Goal: Task Accomplishment & Management: Complete application form

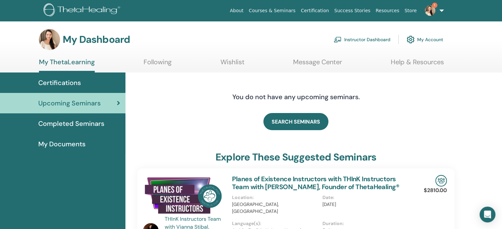
click at [91, 108] on link "Upcoming Seminars" at bounding box center [62, 103] width 125 height 20
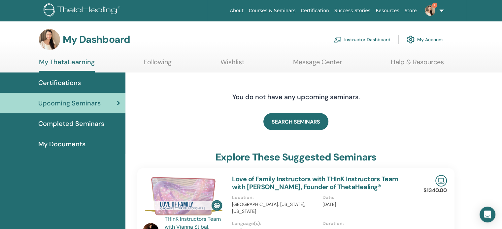
click at [371, 38] on link "Instructor Dashboard" at bounding box center [362, 39] width 57 height 15
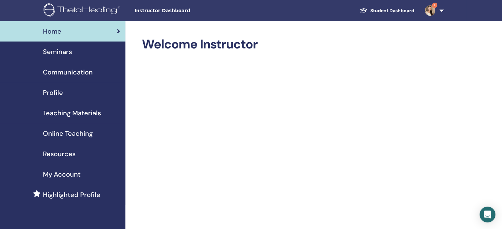
click at [64, 54] on span "Seminars" at bounding box center [57, 52] width 29 height 10
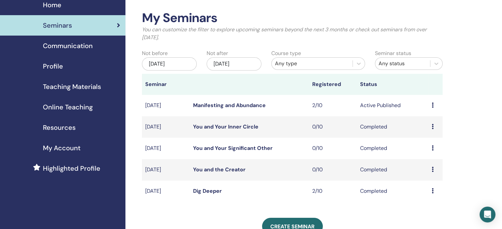
scroll to position [35, 0]
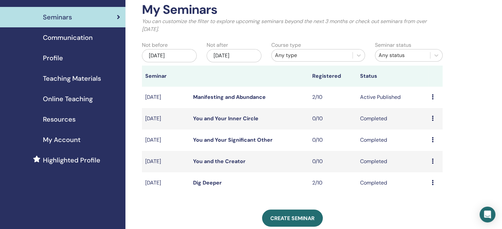
click at [433, 98] on div "Preview Edit Attendees Cancel" at bounding box center [436, 97] width 8 height 8
click at [388, 99] on td "Active Published" at bounding box center [393, 97] width 72 height 21
click at [216, 99] on link "Manifesting and Abundance" at bounding box center [229, 97] width 73 height 7
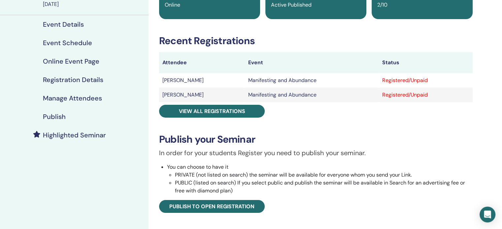
scroll to position [74, 0]
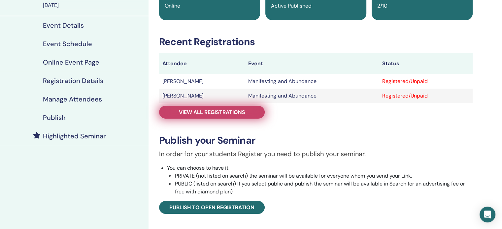
click at [190, 108] on link "View all registrations" at bounding box center [212, 112] width 106 height 13
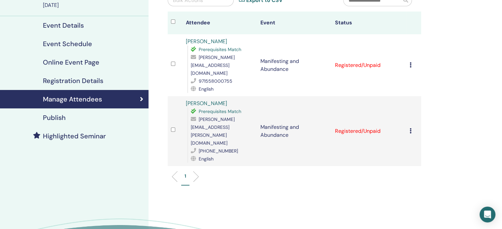
click at [410, 128] on icon at bounding box center [410, 130] width 2 height 5
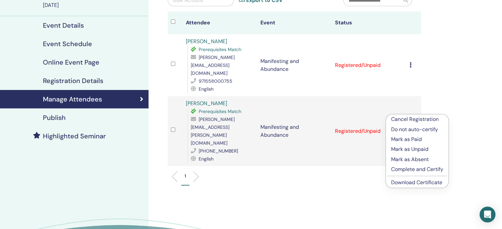
click at [414, 138] on p "Mark as Paid" at bounding box center [417, 140] width 52 height 8
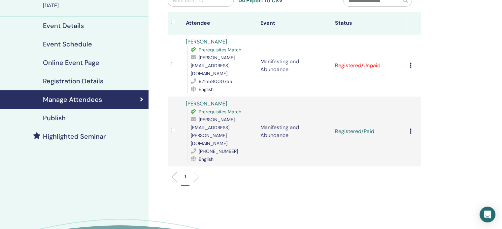
scroll to position [74, 0]
click at [411, 128] on icon at bounding box center [410, 130] width 2 height 5
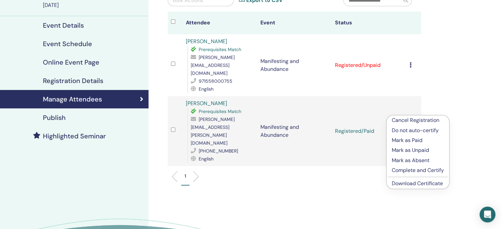
click at [418, 170] on p "Complete and Certify" at bounding box center [418, 171] width 52 height 8
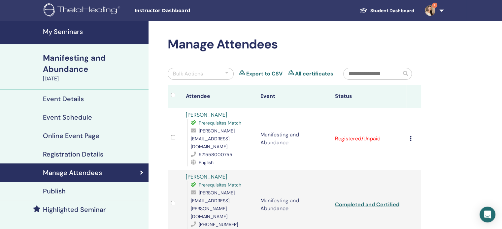
click at [410, 136] on icon at bounding box center [410, 138] width 2 height 5
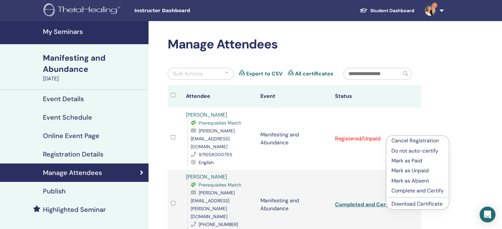
click at [418, 191] on p "Complete and Certify" at bounding box center [417, 191] width 52 height 8
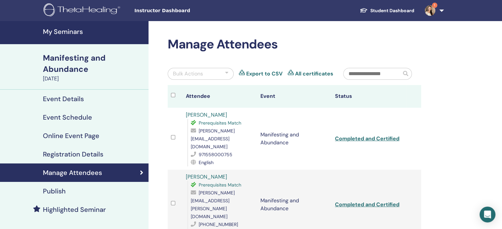
click at [78, 94] on link "Event Details" at bounding box center [74, 99] width 148 height 18
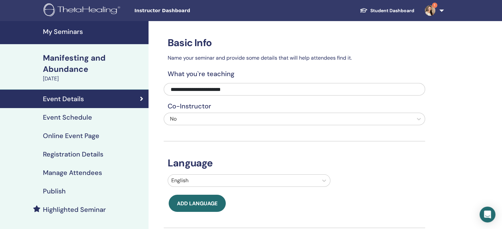
click at [59, 25] on link "My Seminars" at bounding box center [74, 32] width 148 height 23
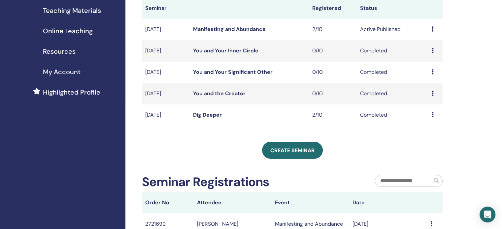
scroll to position [103, 0]
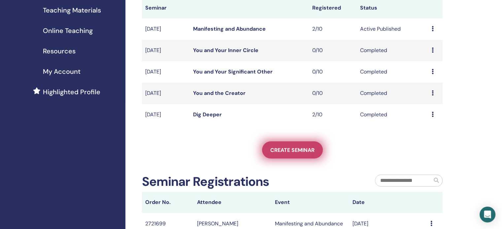
click at [290, 149] on span "Create seminar" at bounding box center [292, 150] width 44 height 7
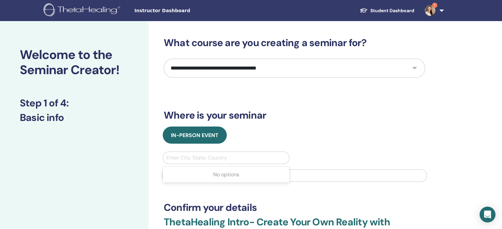
click at [194, 159] on div at bounding box center [225, 157] width 119 height 9
type input "***"
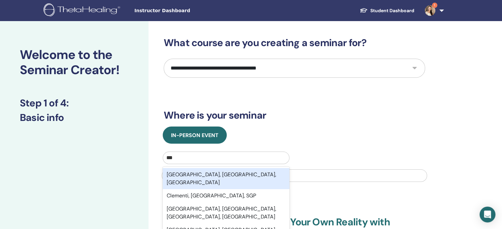
click at [208, 174] on div "Clearwater, FL, USA" at bounding box center [226, 178] width 127 height 21
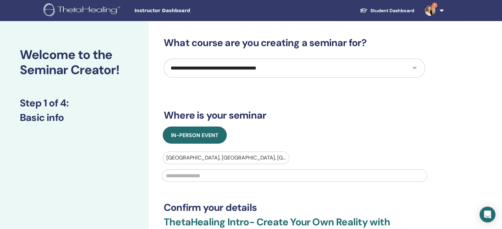
click at [277, 64] on select "**********" at bounding box center [294, 68] width 261 height 19
select select "*"
click at [164, 59] on select "**********" at bounding box center [294, 68] width 261 height 19
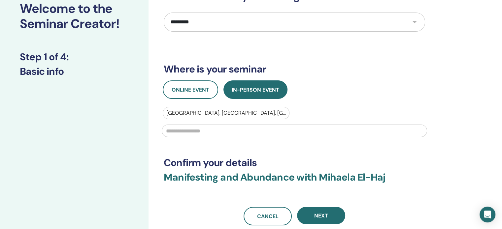
scroll to position [49, 0]
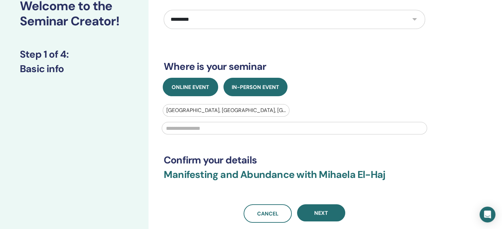
click at [184, 88] on span "Online Event" at bounding box center [191, 87] width 38 height 7
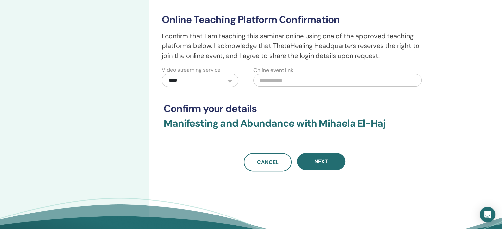
scroll to position [167, 0]
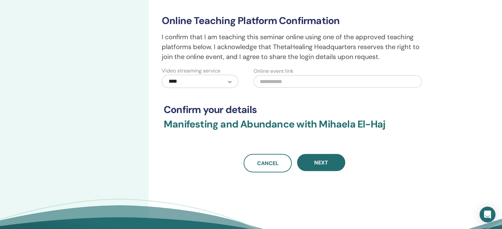
click at [332, 161] on button "Next" at bounding box center [321, 162] width 48 height 17
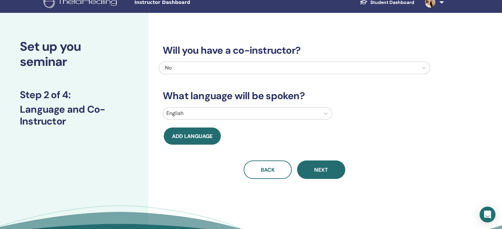
scroll to position [3, 0]
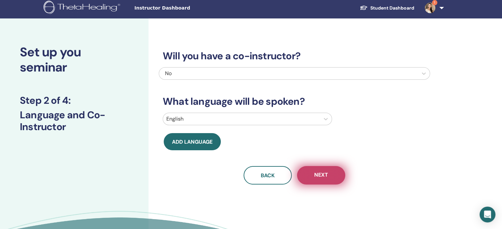
click at [323, 178] on span "Next" at bounding box center [321, 176] width 14 height 8
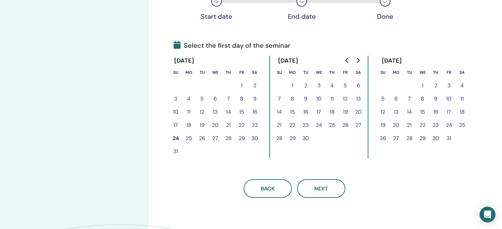
scroll to position [127, 0]
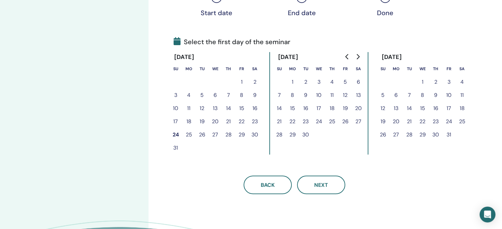
click at [189, 134] on button "25" at bounding box center [188, 134] width 13 height 13
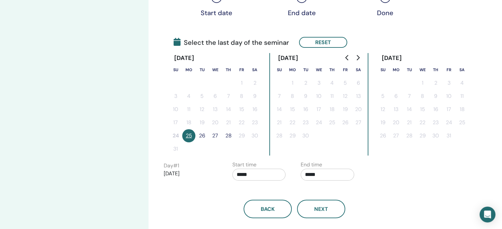
click at [203, 136] on button "26" at bounding box center [201, 135] width 13 height 13
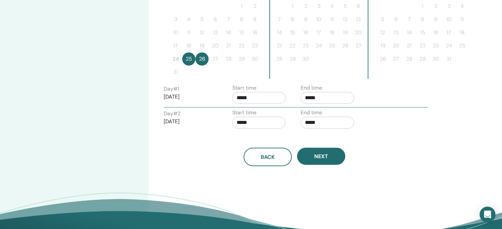
scroll to position [209, 0]
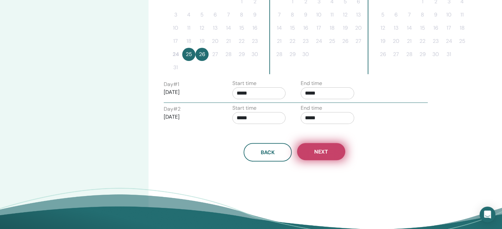
click at [302, 154] on button "Next" at bounding box center [321, 151] width 48 height 17
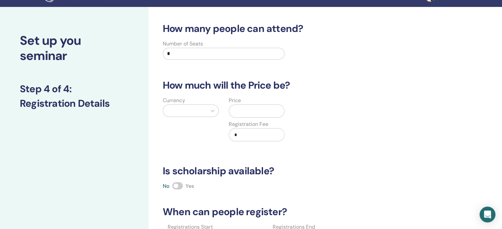
scroll to position [0, 0]
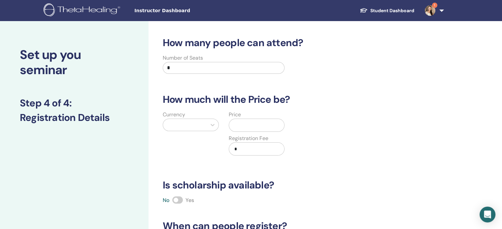
click at [179, 64] on input "*" at bounding box center [224, 68] width 122 height 12
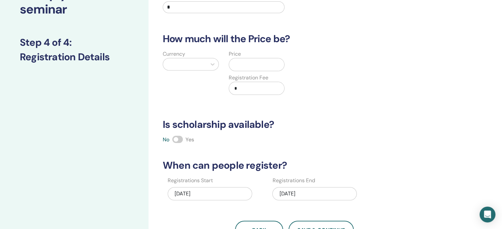
scroll to position [61, 0]
type input "*"
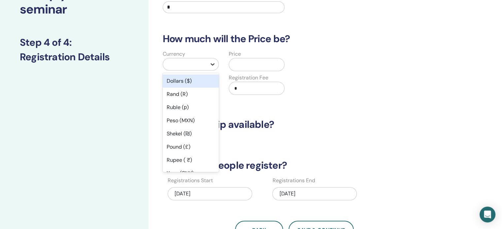
click at [211, 67] on icon at bounding box center [212, 64] width 7 height 7
click at [198, 80] on div "Dollars ($)" at bounding box center [191, 81] width 56 height 13
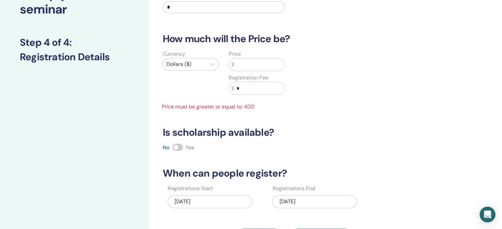
click at [243, 64] on input "text" at bounding box center [259, 64] width 50 height 13
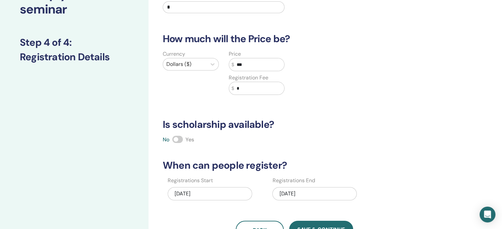
type input "***"
click at [249, 89] on input "*" at bounding box center [259, 88] width 50 height 13
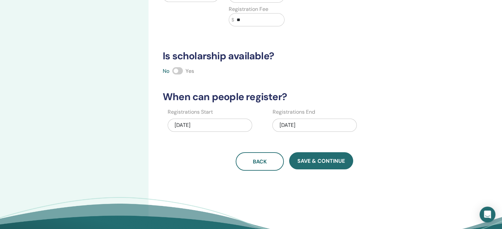
scroll to position [146, 0]
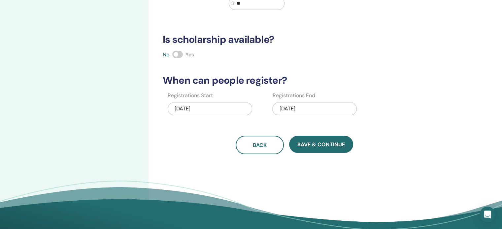
type input "**"
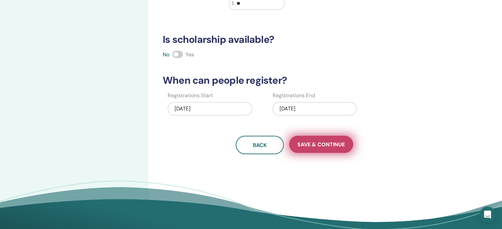
click at [319, 143] on span "Save & Continue" at bounding box center [321, 144] width 48 height 7
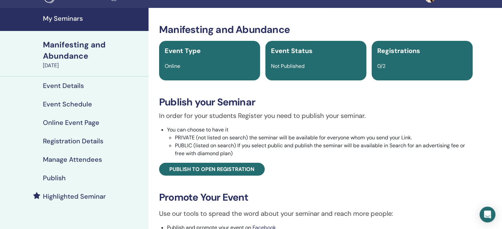
scroll to position [29, 0]
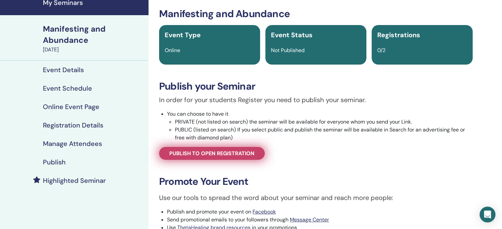
click at [249, 153] on span "Publish to open registration" at bounding box center [211, 153] width 85 height 7
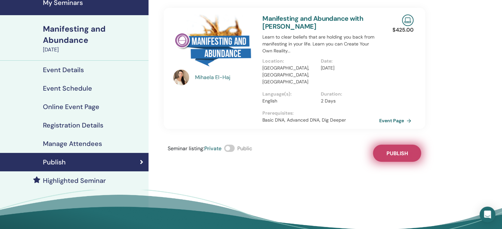
click at [401, 150] on span "Publish" at bounding box center [396, 153] width 21 height 7
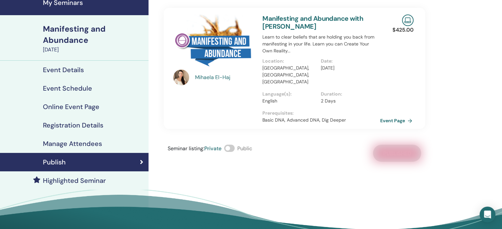
click at [398, 116] on link "Event Page" at bounding box center [397, 121] width 35 height 10
